Goal: Information Seeking & Learning: Learn about a topic

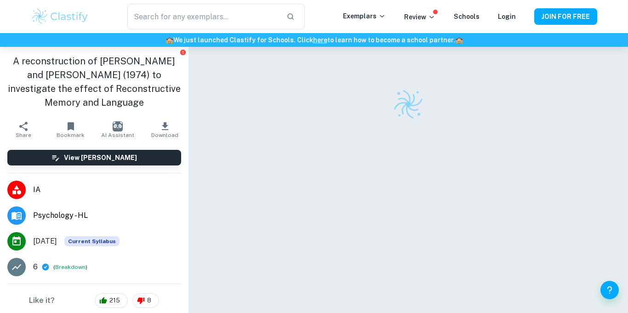
scroll to position [303, 0]
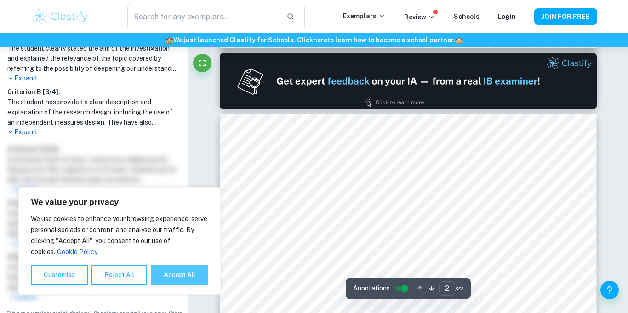
type input "1"
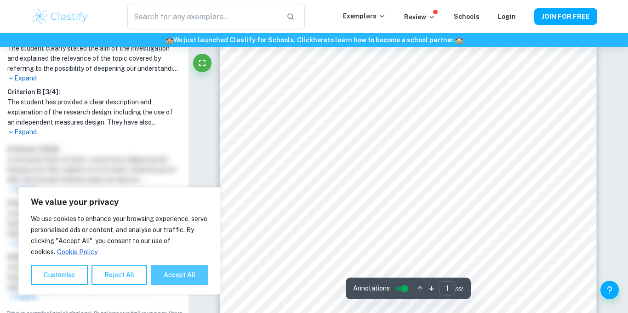
scroll to position [29, 0]
click at [190, 265] on body "We value your privacy We use cookies to enhance your browsing experience, serve…" at bounding box center [314, 174] width 628 height 313
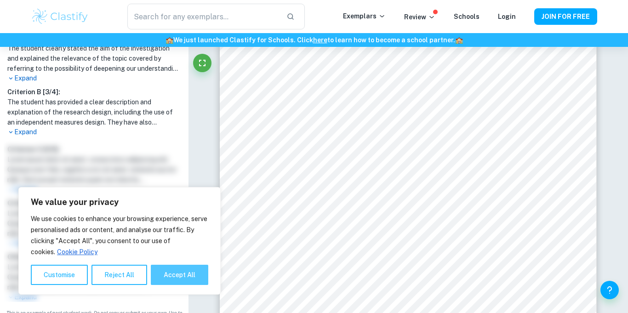
click at [190, 266] on button "Accept All" at bounding box center [179, 275] width 57 height 20
checkbox input "true"
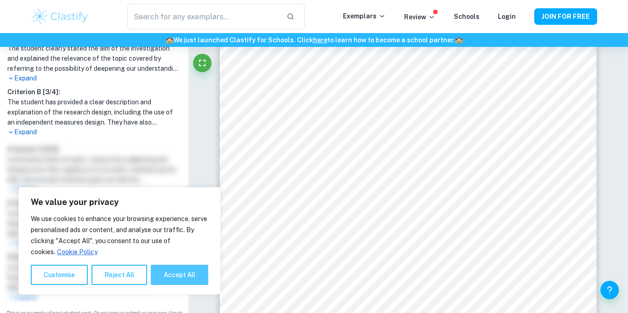
checkbox input "true"
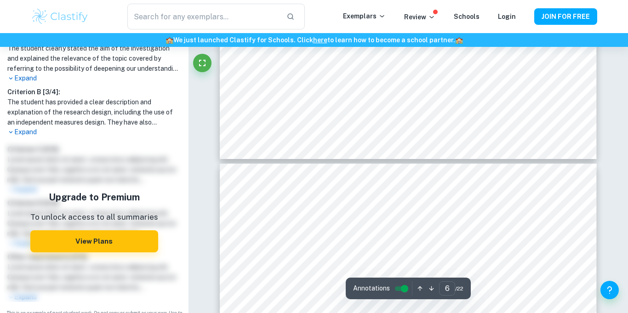
scroll to position [0, 0]
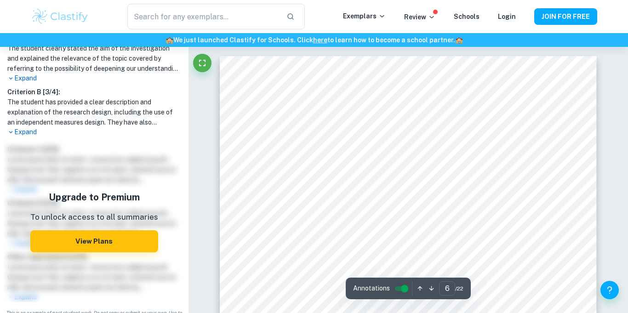
type input "1"
